Goal: Task Accomplishment & Management: Complete application form

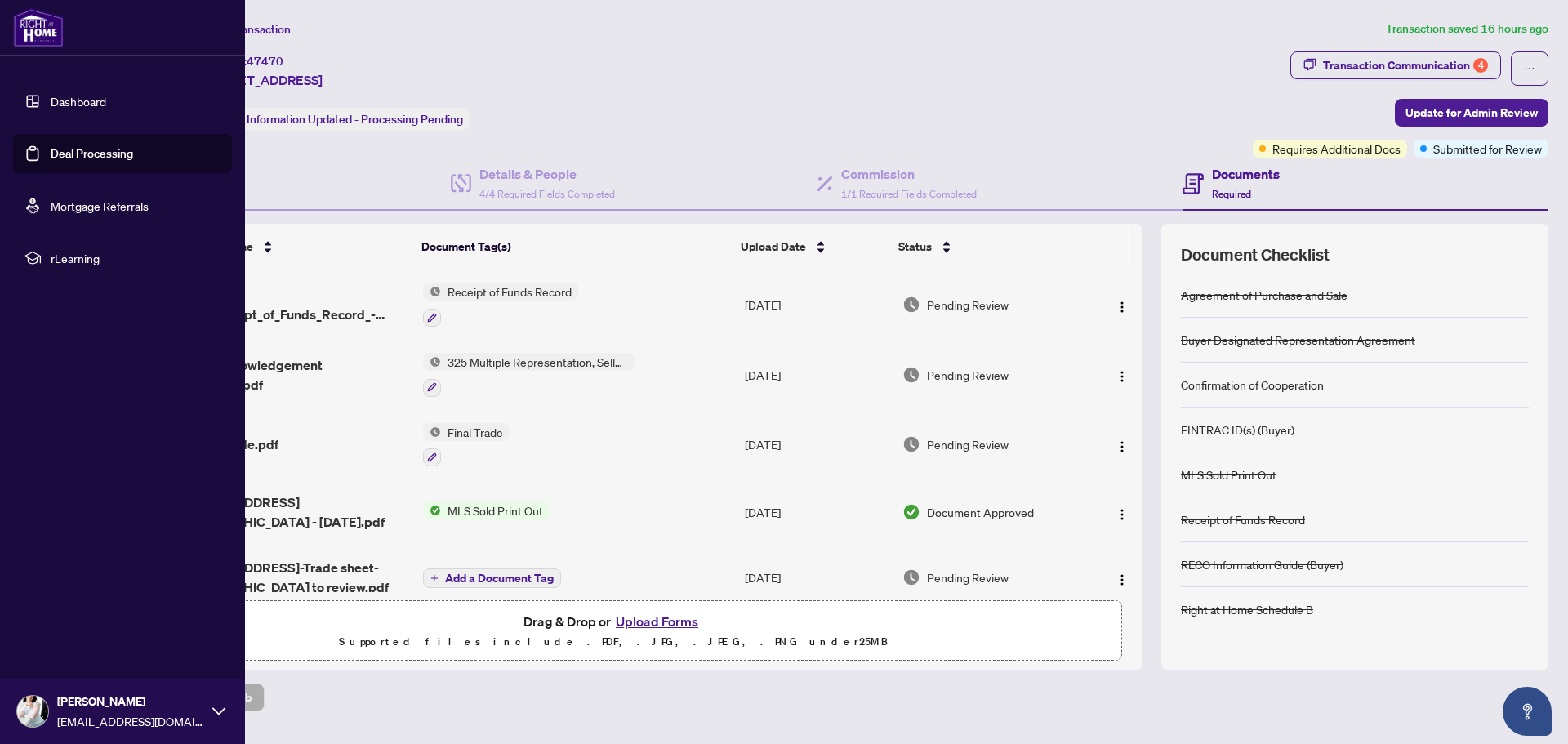
click at [62, 106] on link "Dashboard" at bounding box center [78, 101] width 56 height 15
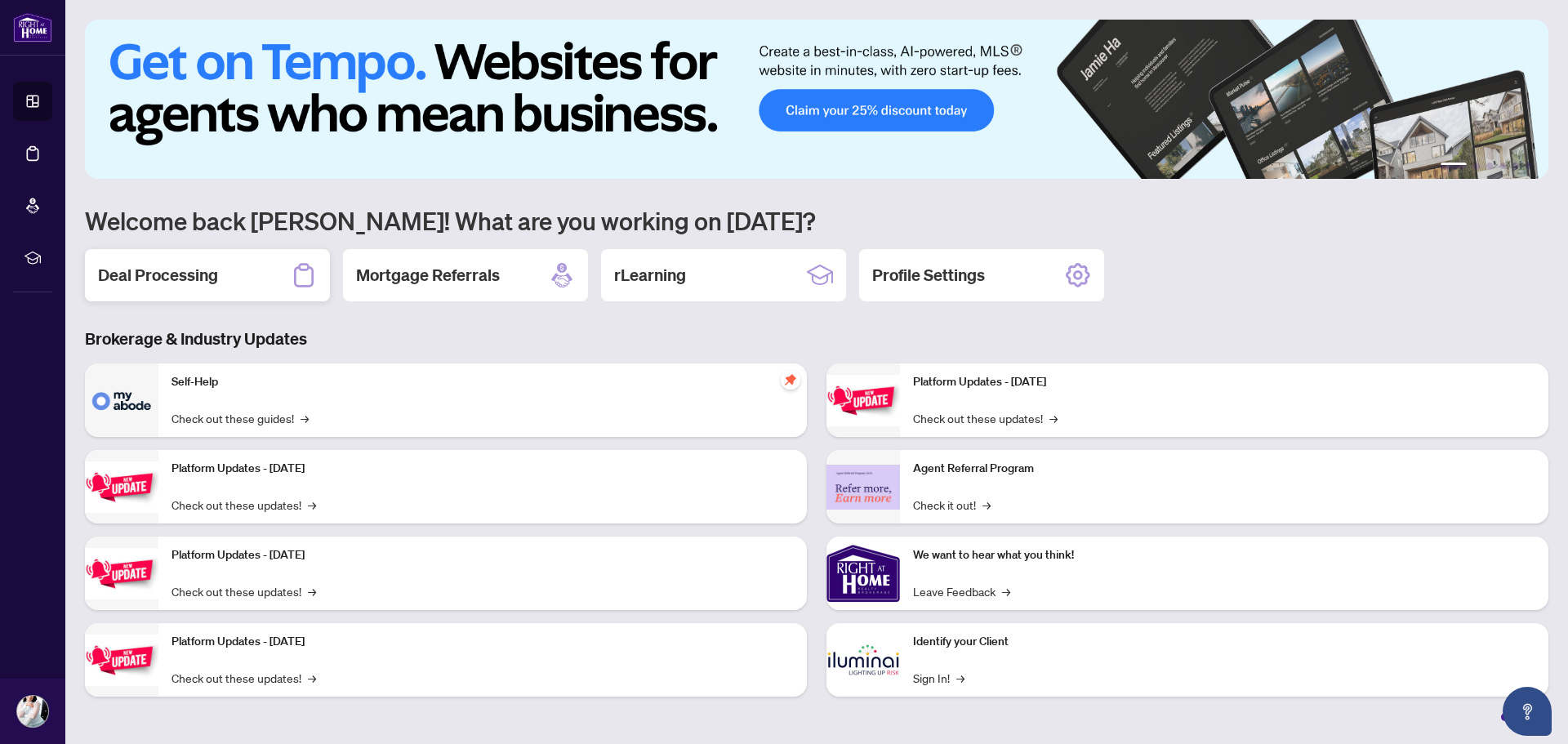
click at [226, 277] on div "Deal Processing" at bounding box center [207, 275] width 245 height 52
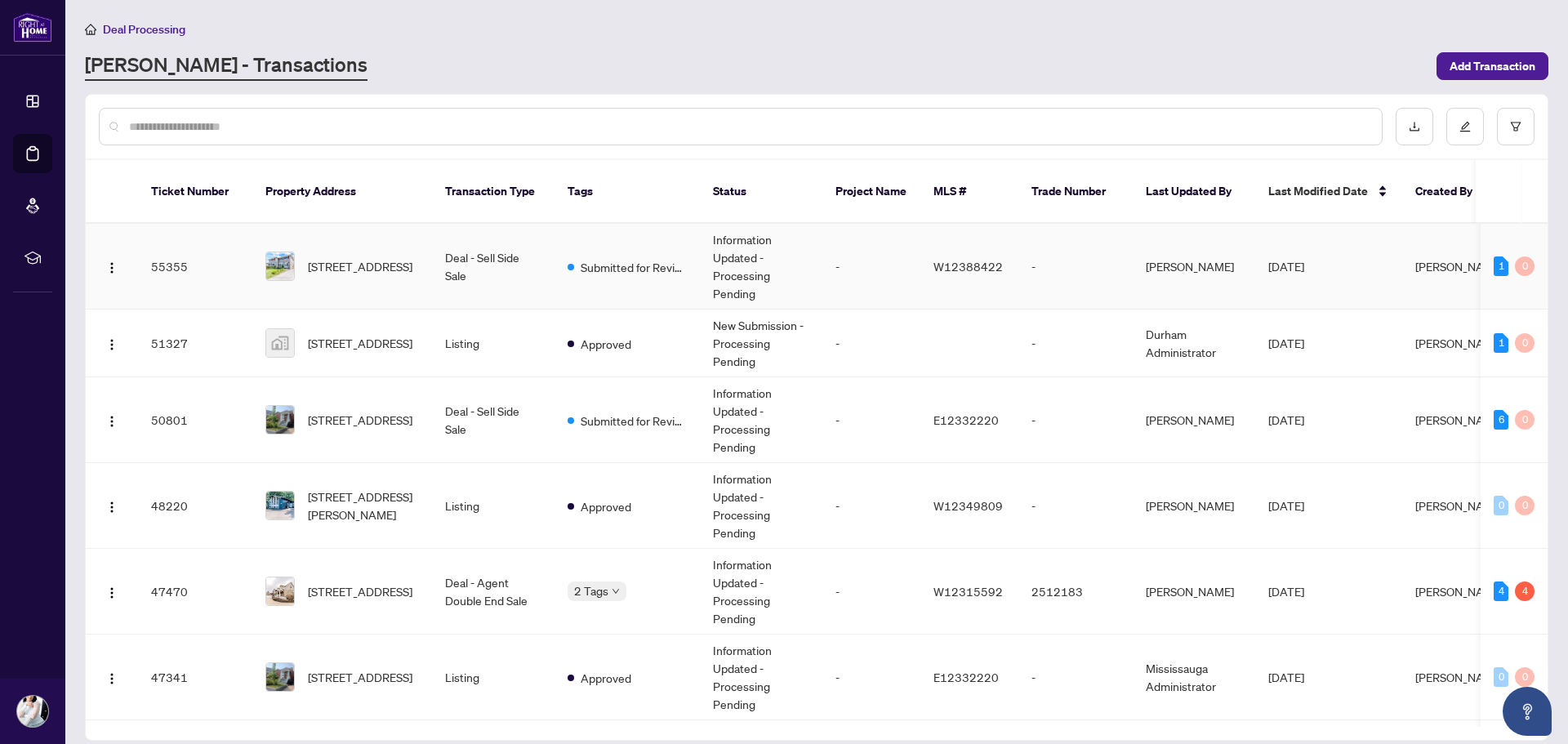
click at [490, 251] on td "Deal - Sell Side Sale" at bounding box center [493, 266] width 123 height 86
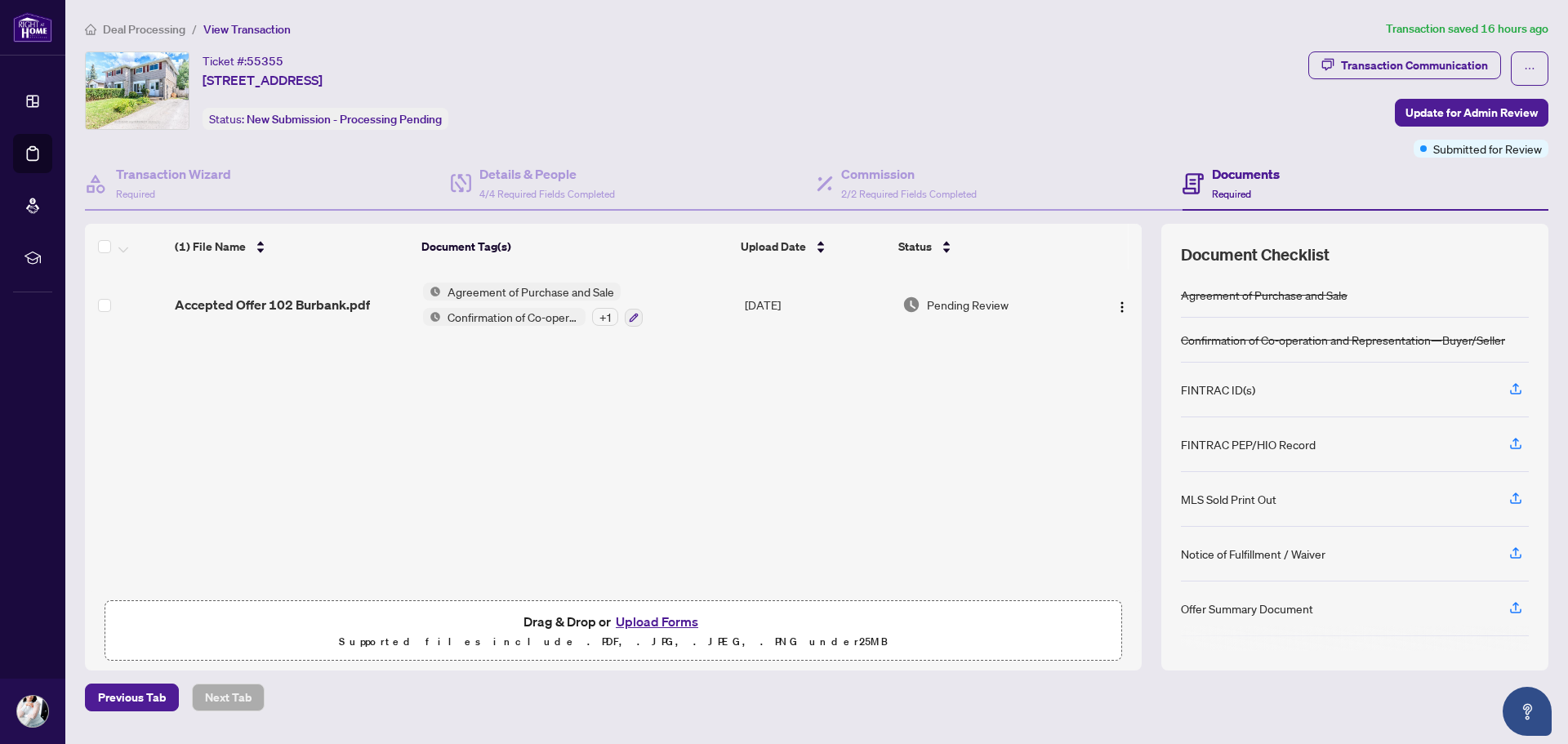
click at [665, 616] on button "Upload Forms" at bounding box center [657, 621] width 92 height 21
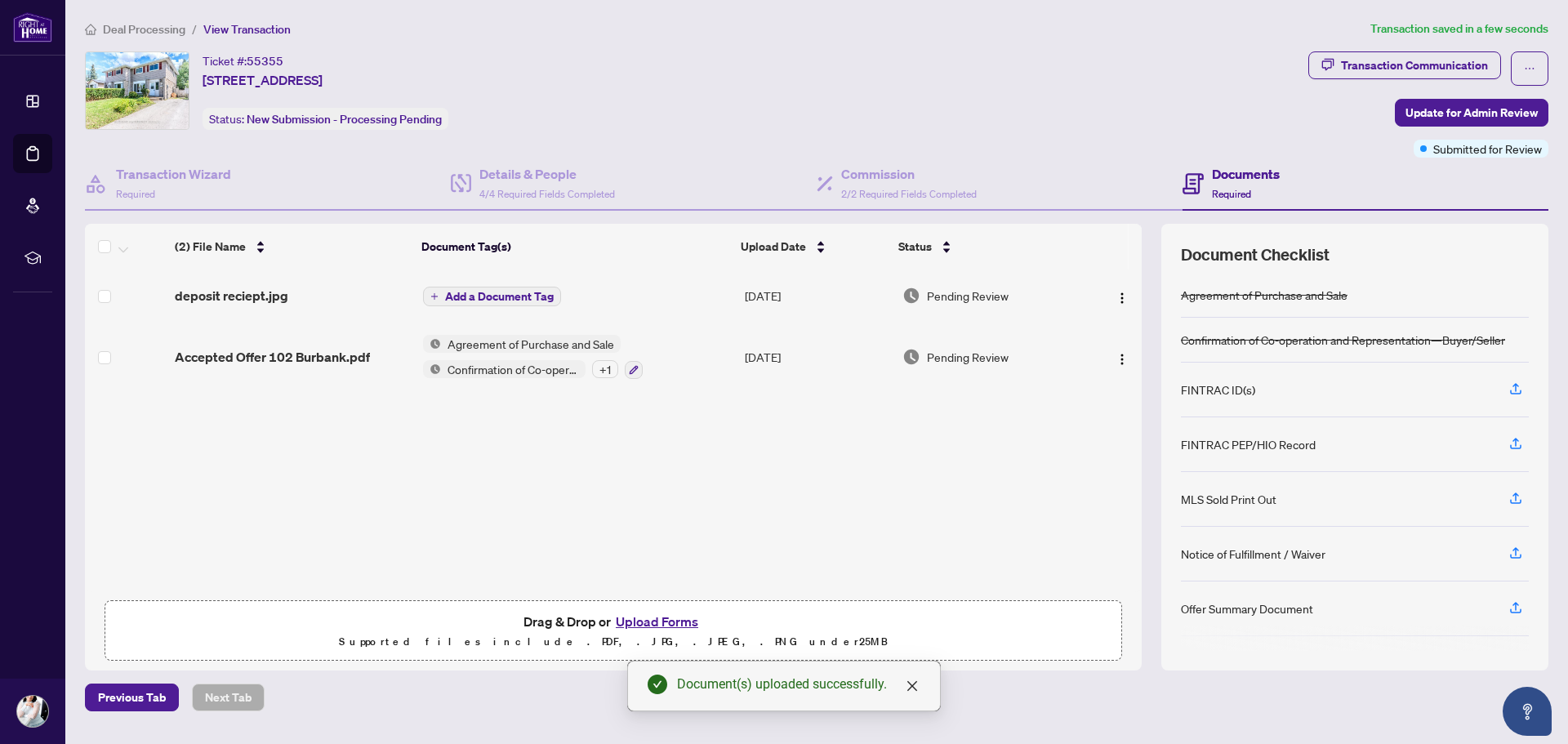
click at [483, 297] on span "Add a Document Tag" at bounding box center [499, 296] width 109 height 11
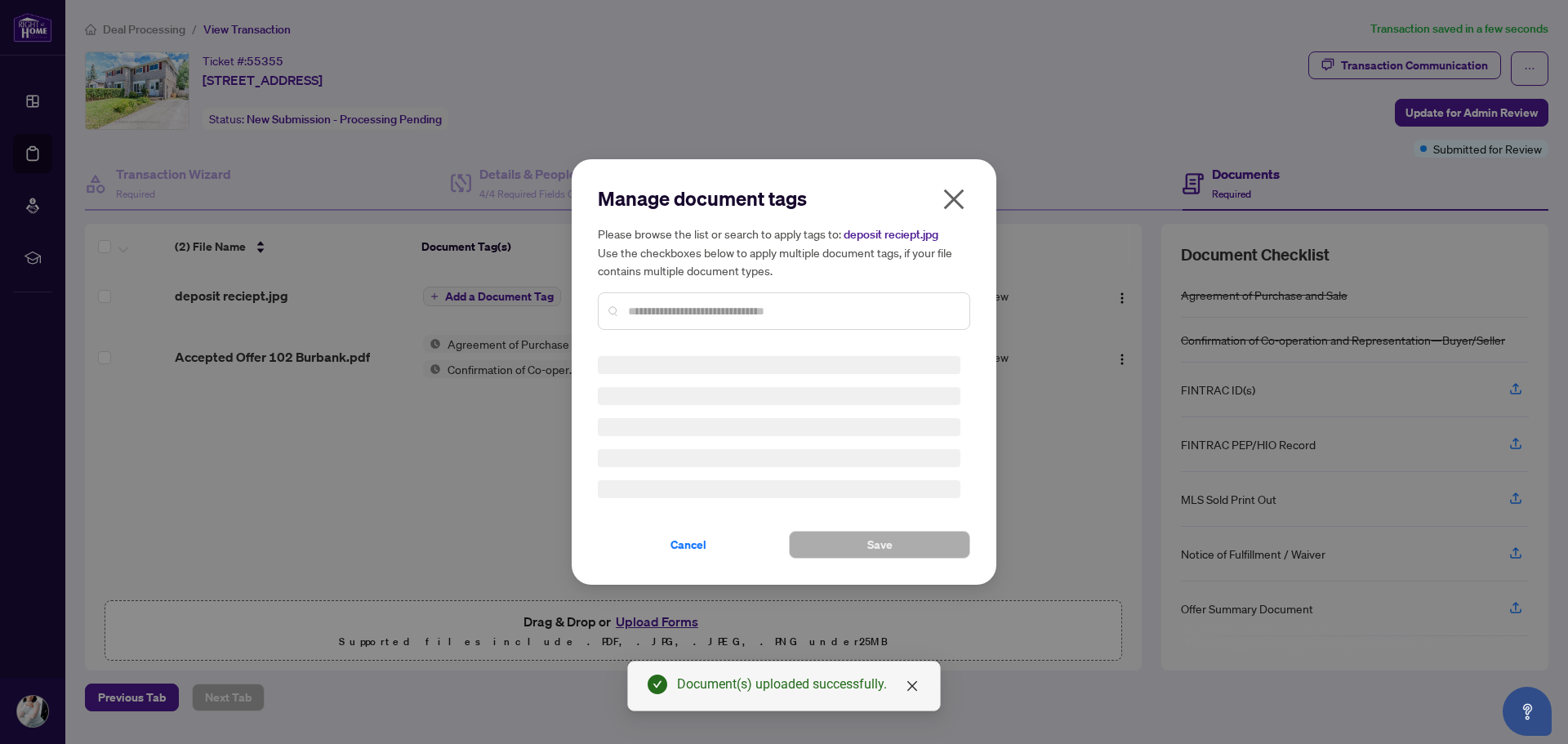
click at [658, 308] on input "text" at bounding box center [791, 311] width 328 height 18
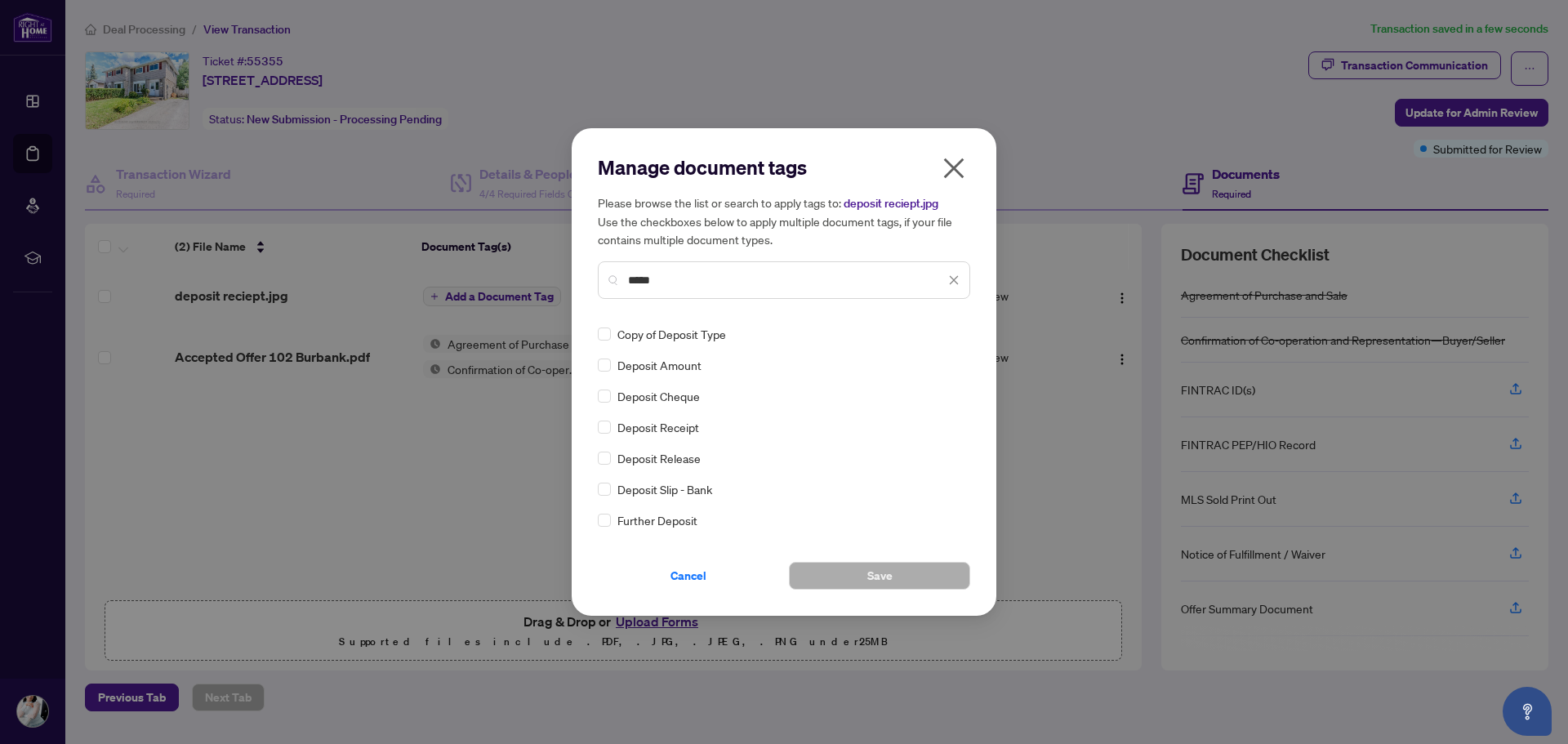
scroll to position [81, 0]
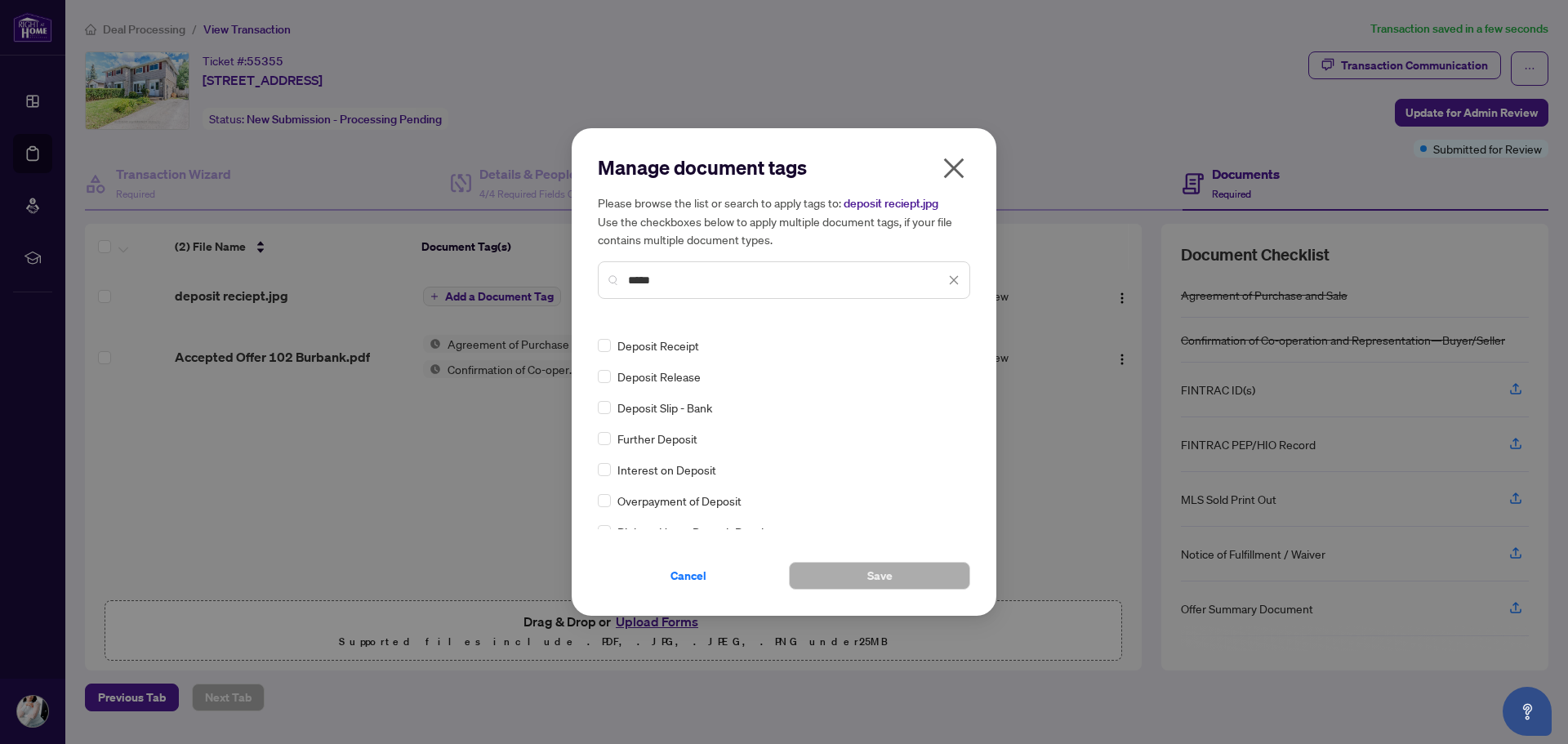
type input "*****"
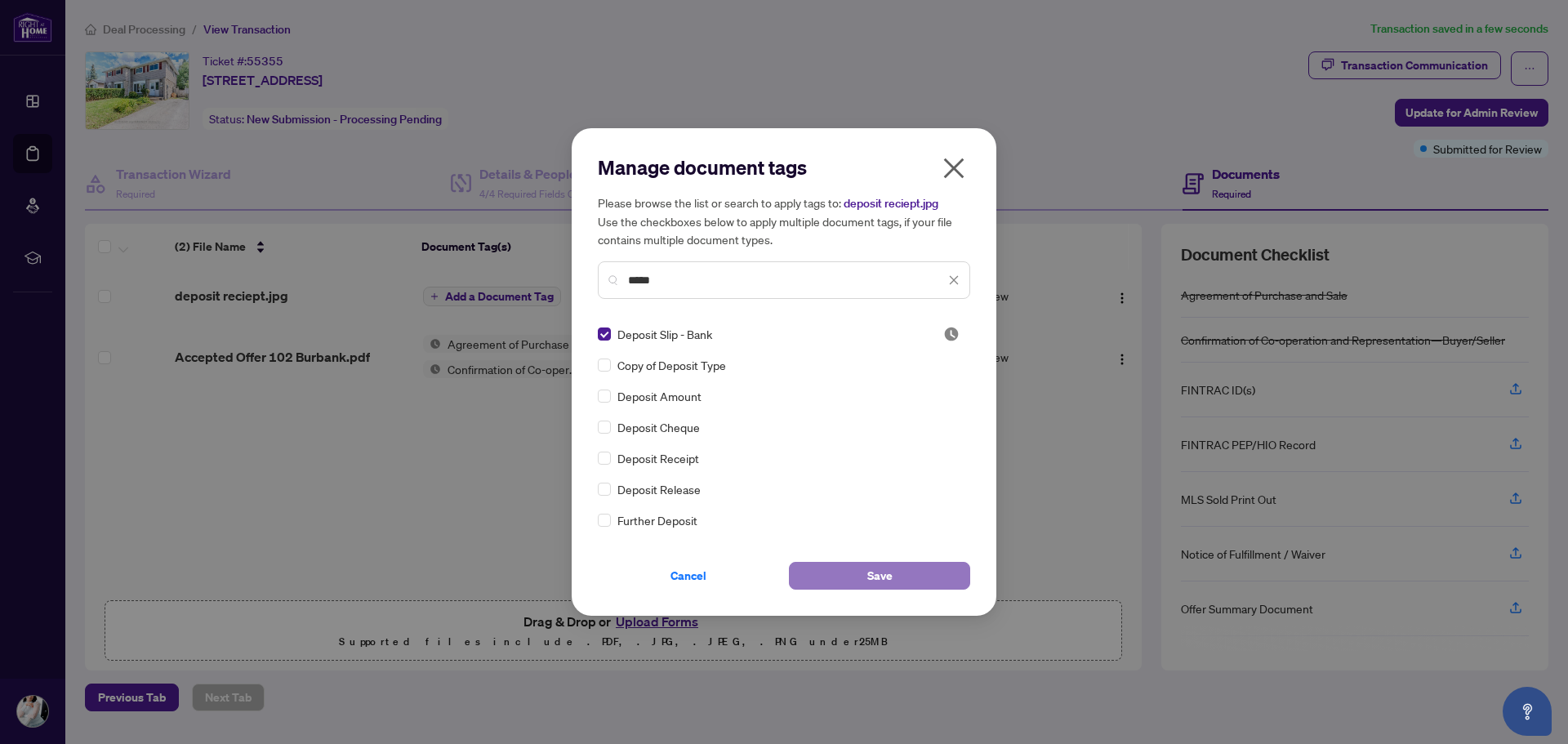
click at [896, 573] on button "Save" at bounding box center [879, 575] width 181 height 27
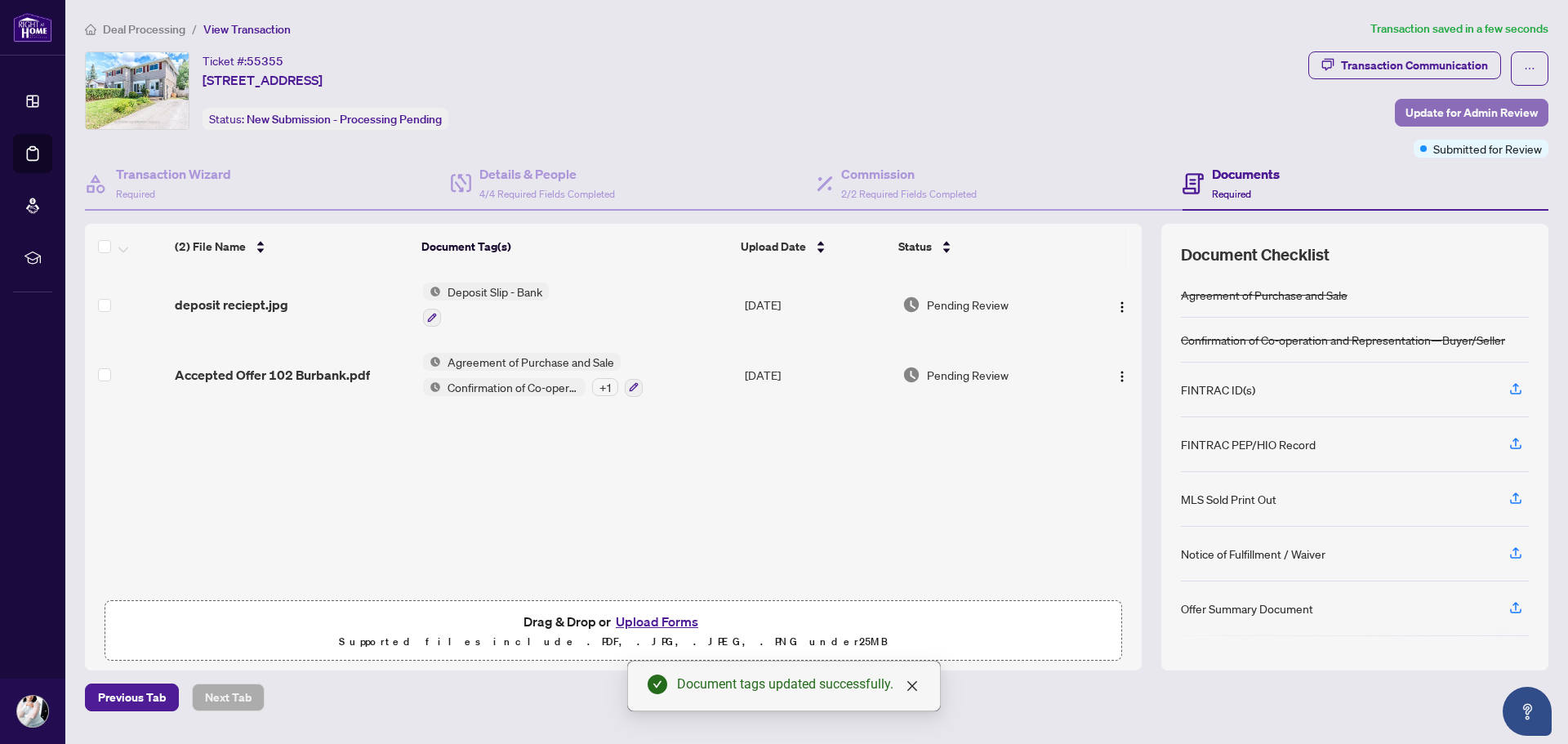
click at [1456, 112] on span "Update for Admin Review" at bounding box center [1472, 113] width 133 height 27
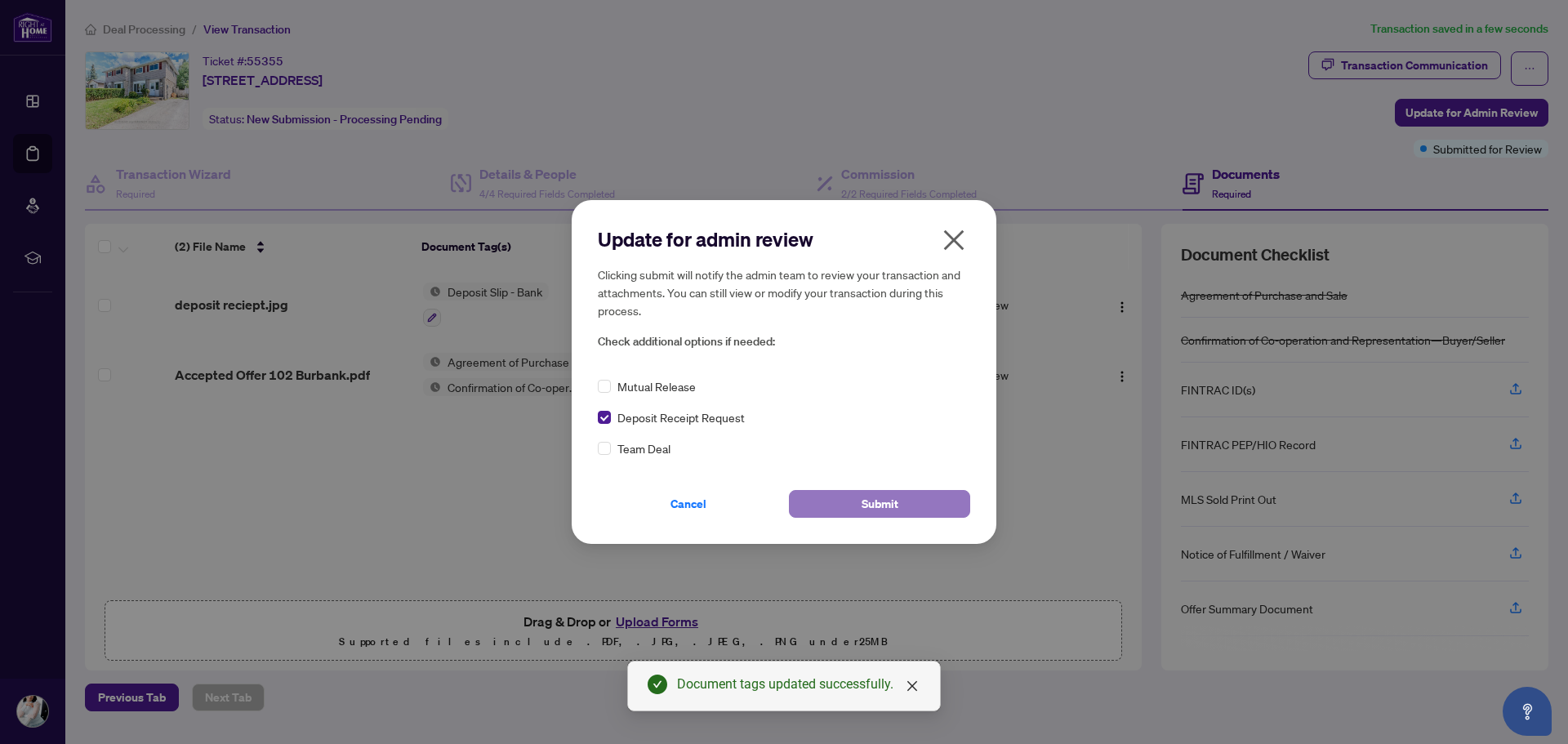
click at [870, 509] on span "Submit" at bounding box center [880, 504] width 37 height 27
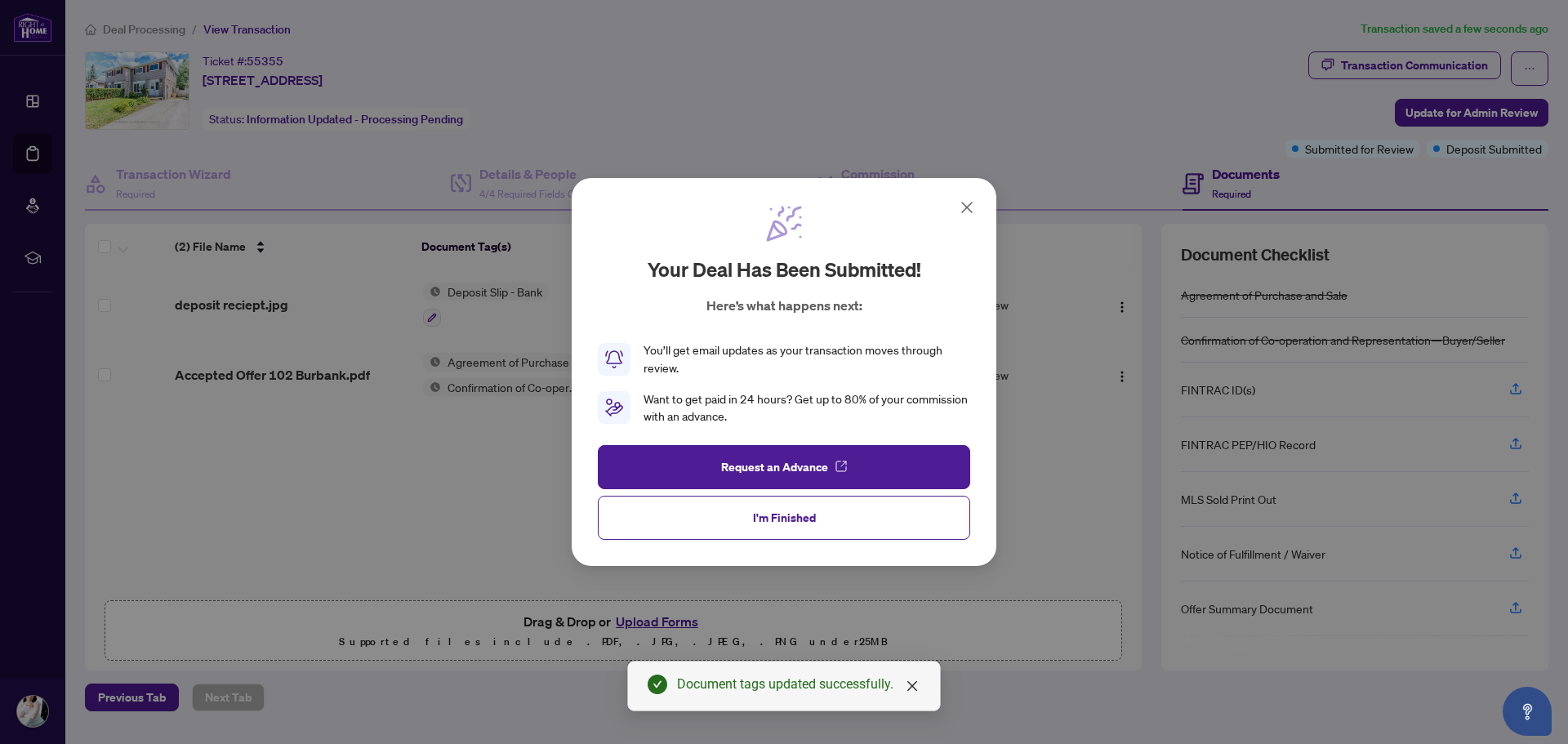
click at [851, 508] on button "I'm Finished" at bounding box center [783, 518] width 372 height 44
